Goal: Register for event/course

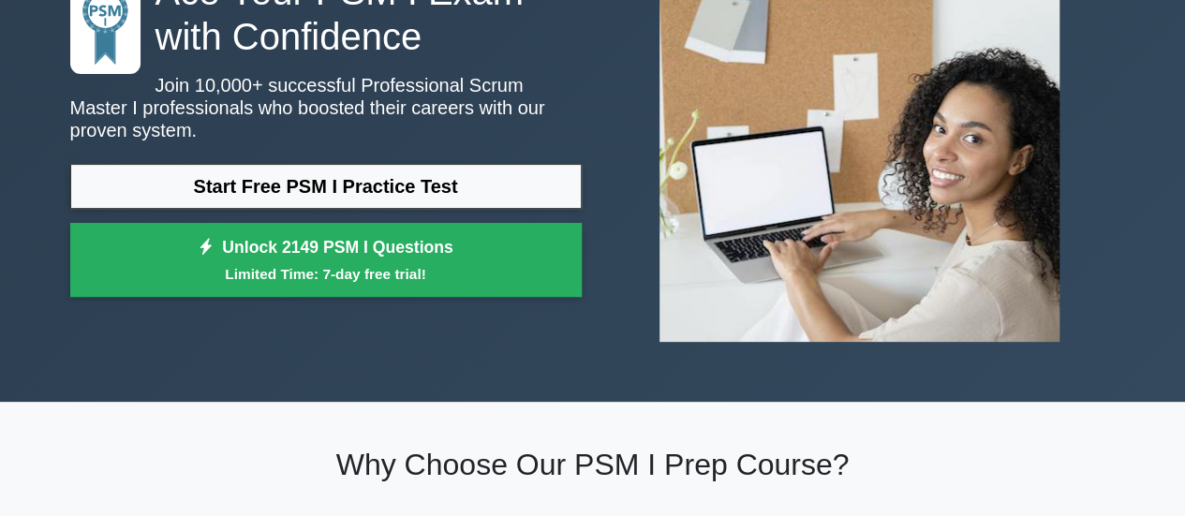
scroll to position [94, 0]
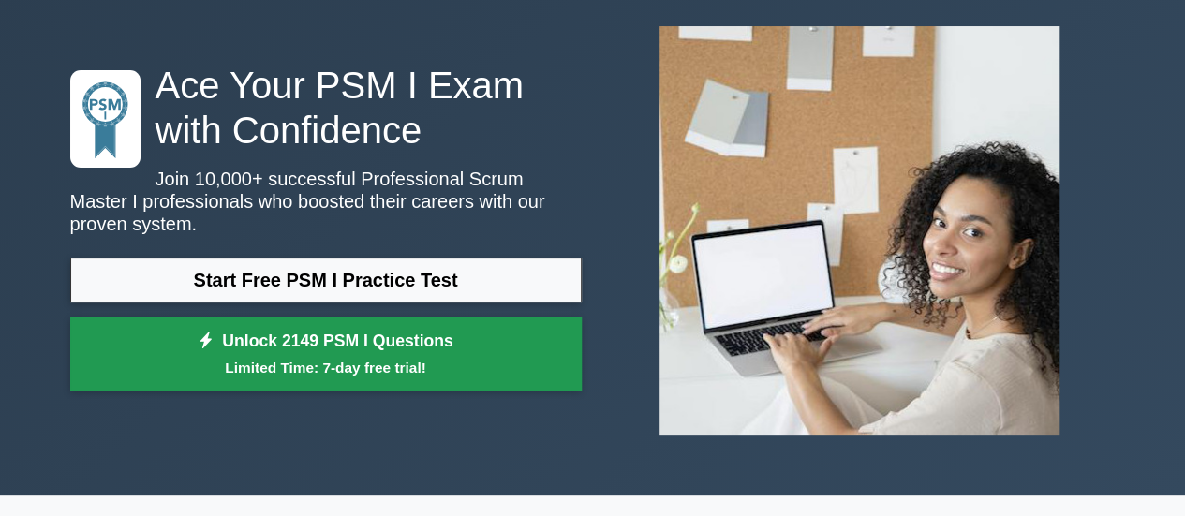
click at [353, 335] on link "Unlock 2149 PSM I Questions Limited Time: 7-day free trial!" at bounding box center [326, 354] width 512 height 75
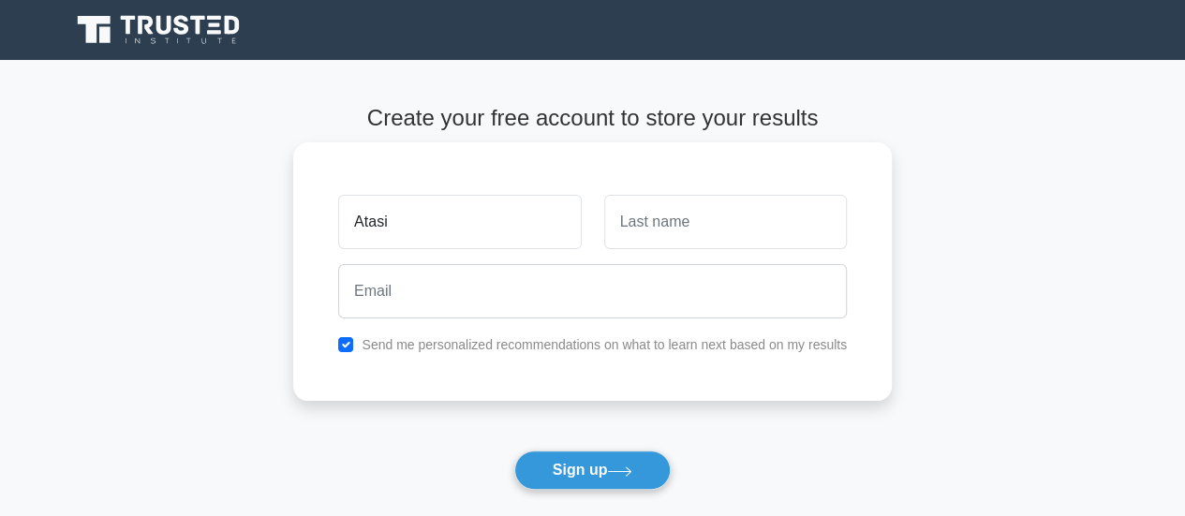
type input "Atasi"
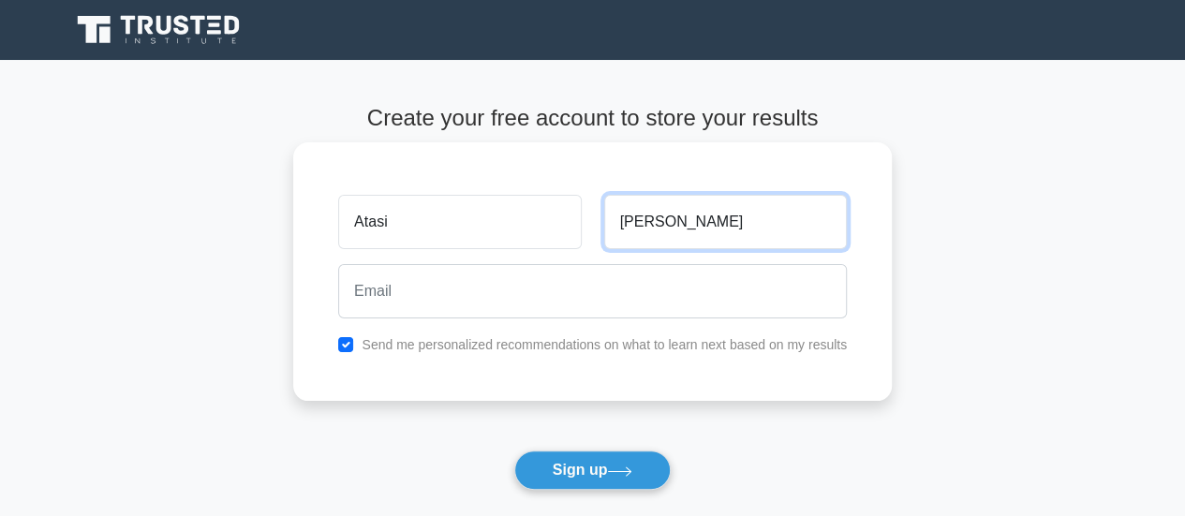
type input "Maiti"
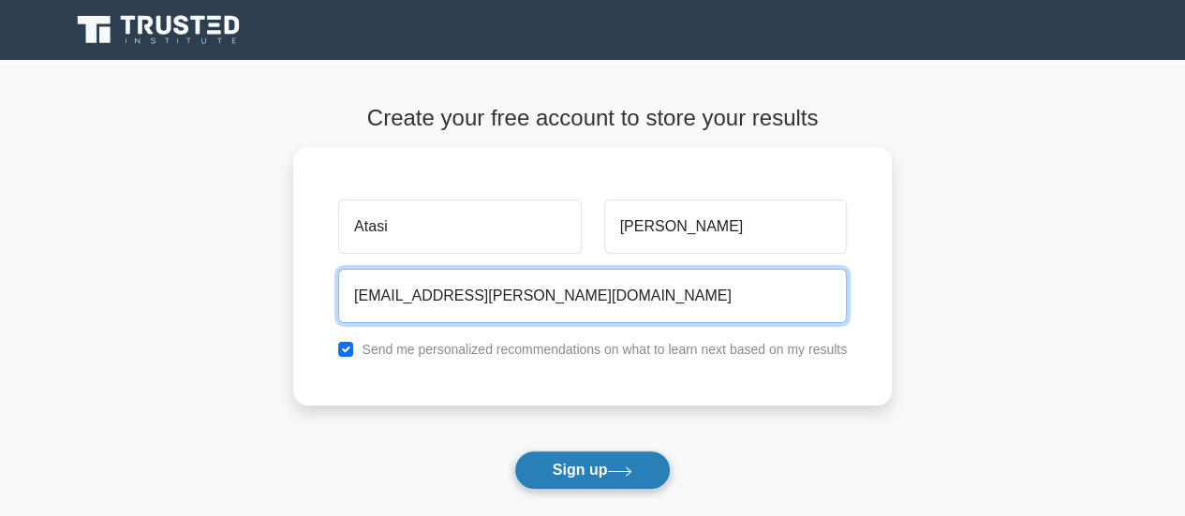
type input "atasi.maiti@gmail.com"
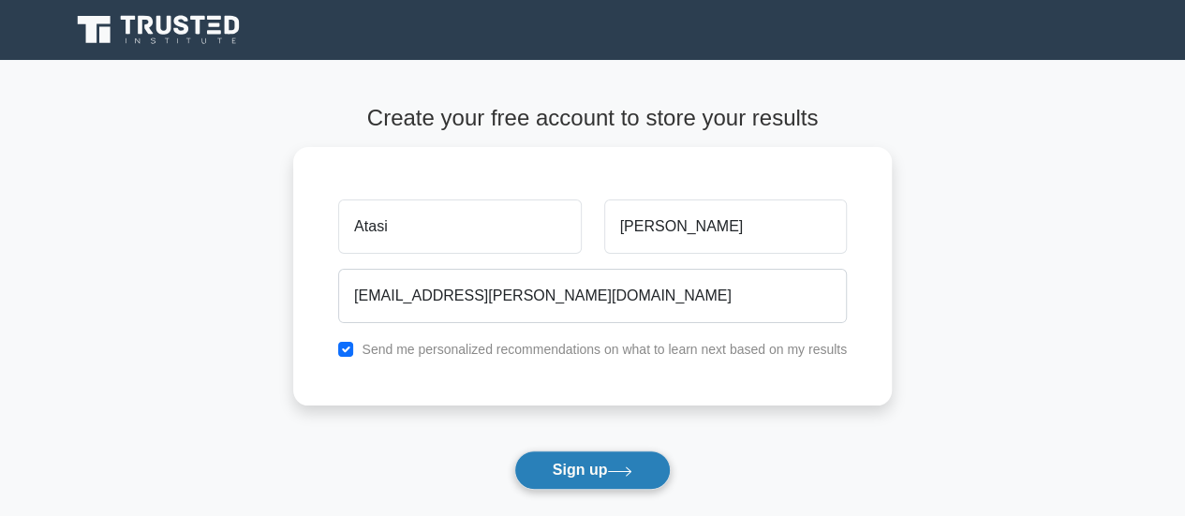
click at [570, 468] on button "Sign up" at bounding box center [592, 470] width 157 height 39
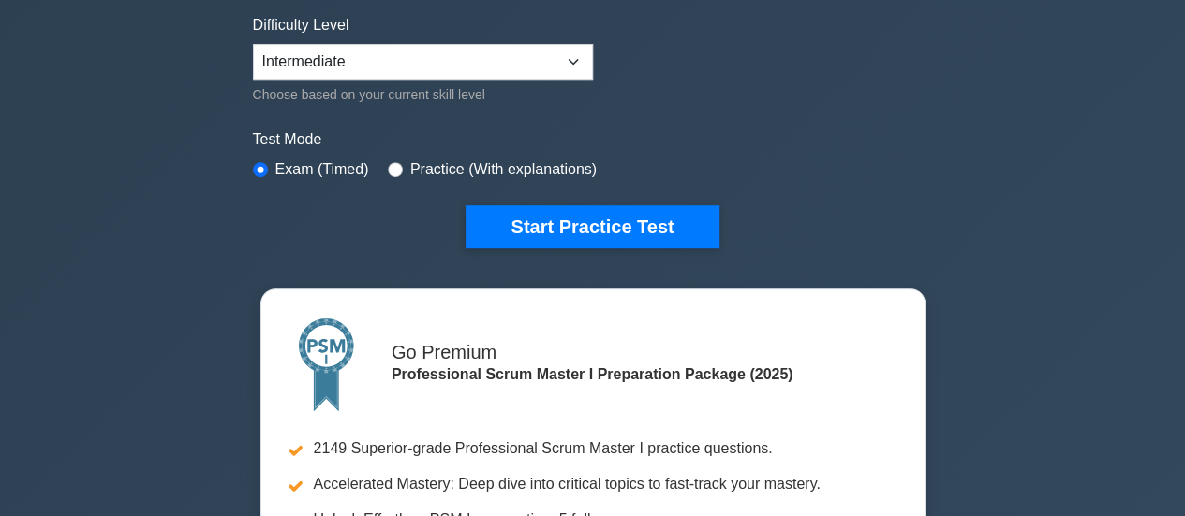
scroll to position [469, 0]
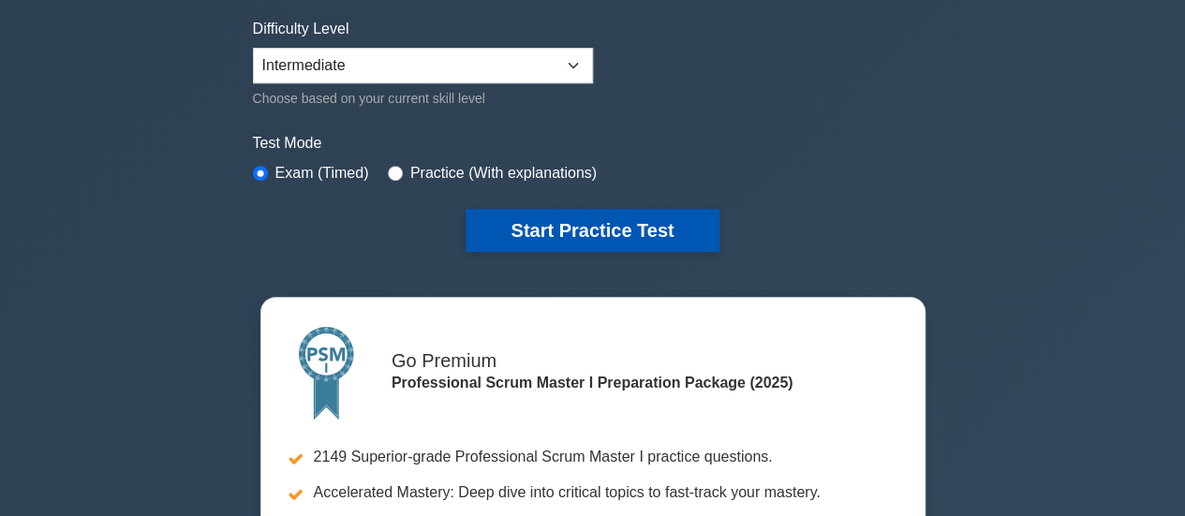
click at [577, 229] on button "Start Practice Test" at bounding box center [592, 230] width 253 height 43
